Goal: Task Accomplishment & Management: Complete application form

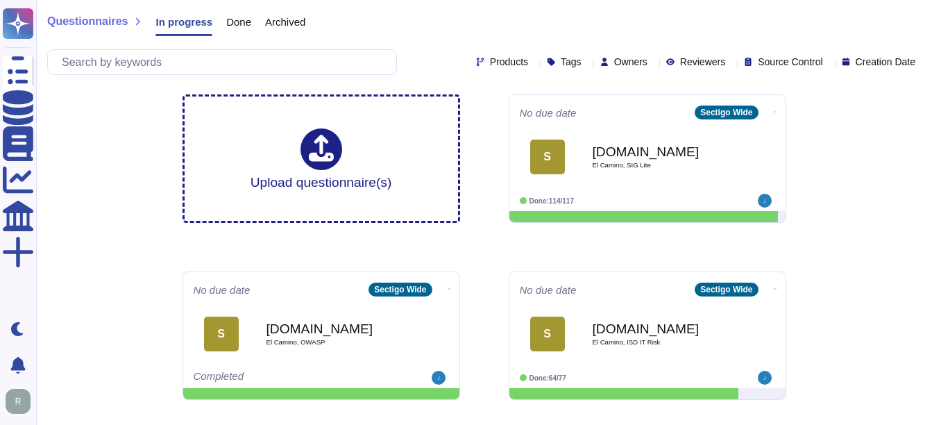
scroll to position [208, 0]
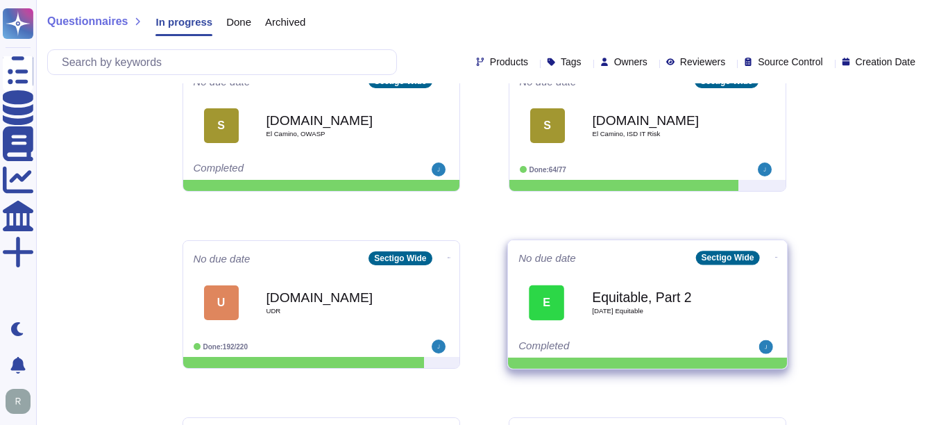
click at [651, 300] on b "Equitable, Part 2" at bounding box center [662, 296] width 140 height 13
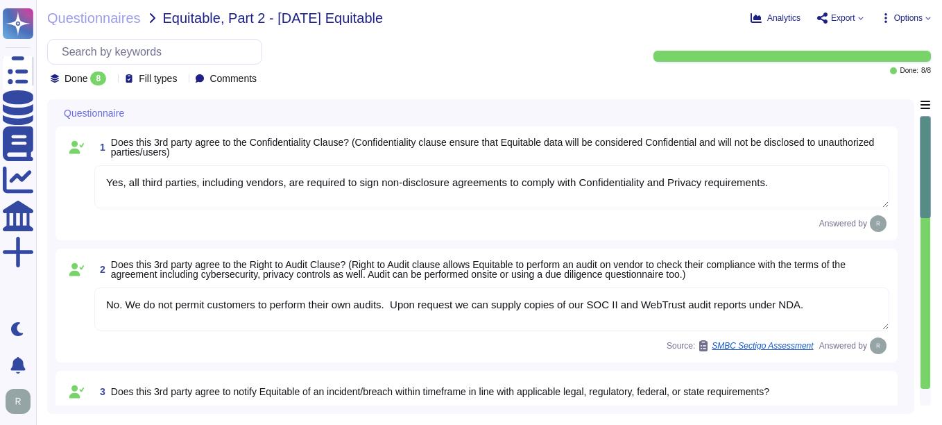
type textarea "Yes, all third parties, including vendors, are required to sign non-disclosure …"
type textarea "No. We do not permit customers to perform their own audits. Upon request we can…"
type textarea "Sectigo is committed to notifying incidents or breaches within the timeframe es…"
type textarea "Yes, a penetration test was performed by an independent third party. Penetratio…"
type textarea "The retention periods for data are not fixed and will vary based on factors suc…"
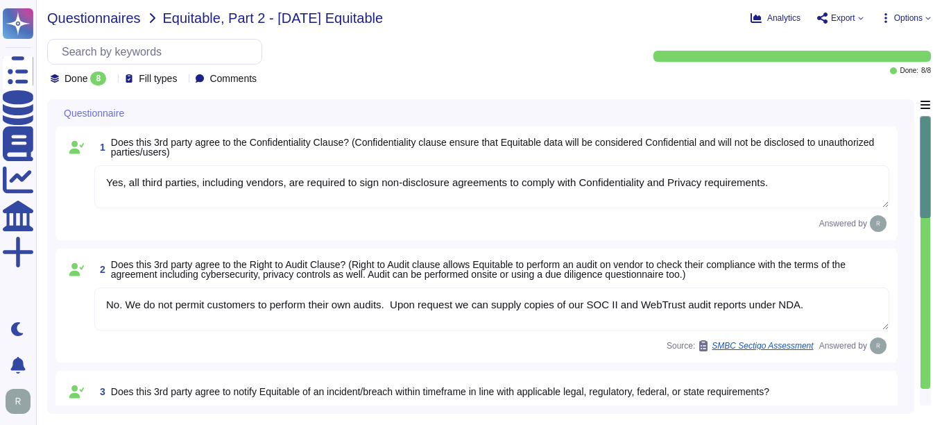
click at [130, 19] on span "Questionnaires" at bounding box center [94, 18] width 94 height 14
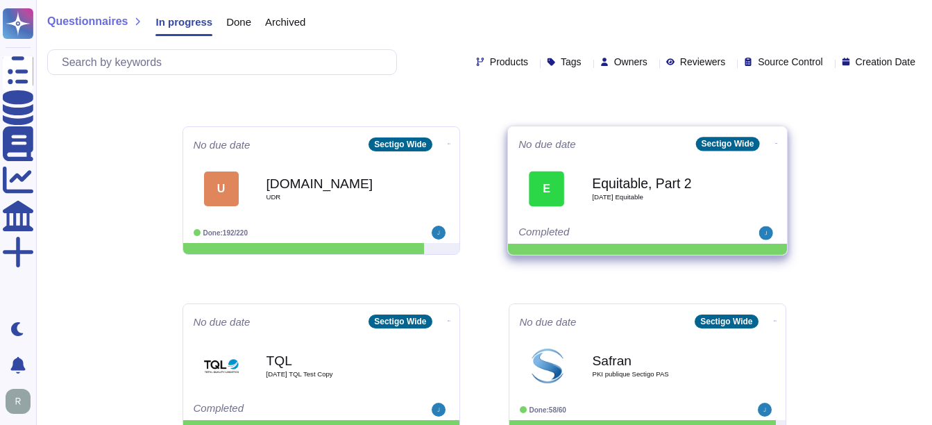
scroll to position [416, 0]
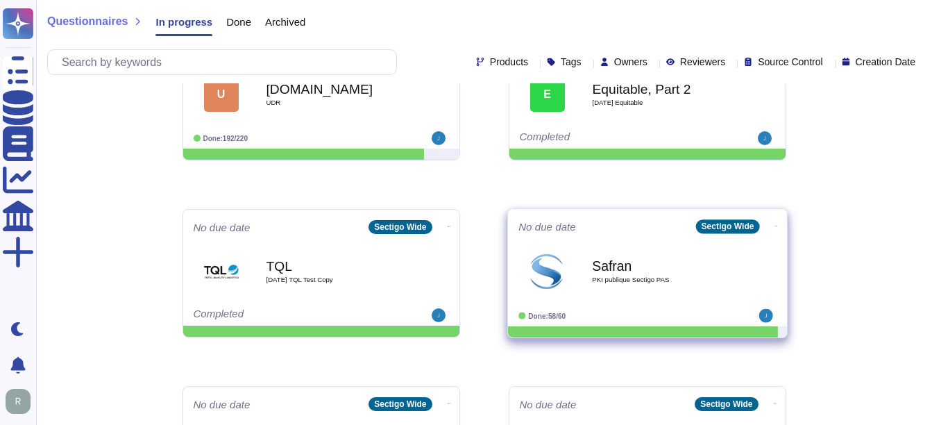
click at [594, 296] on div "Safran PKI publique Sectigo PAS" at bounding box center [662, 271] width 140 height 56
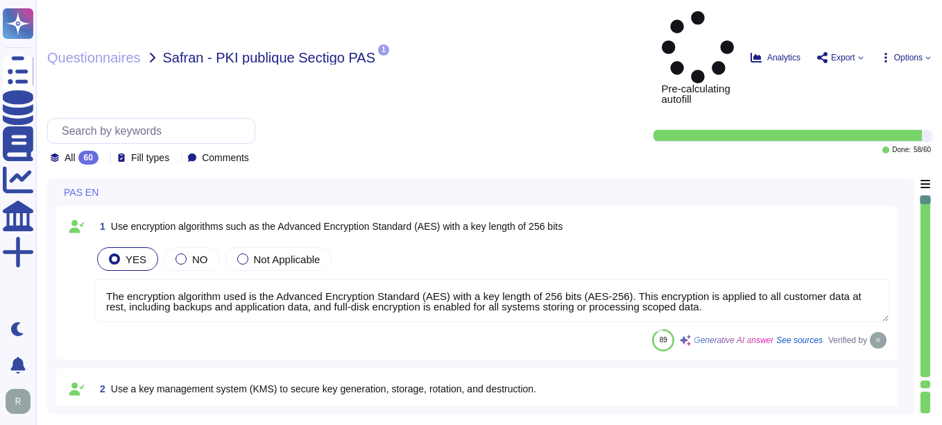
type textarea "The encryption algorithm used is the Advanced Encryption Standard (AES) with a …"
type textarea "Our solution utilizes hardware security modules (HSMs) for secure key managemen…"
type textarea "Our key management process includes a formal policy for regular key rotation, e…"
type textarea "Yes, all customer data at rest, including backups, application data, and confid…"
